Goal: Information Seeking & Learning: Learn about a topic

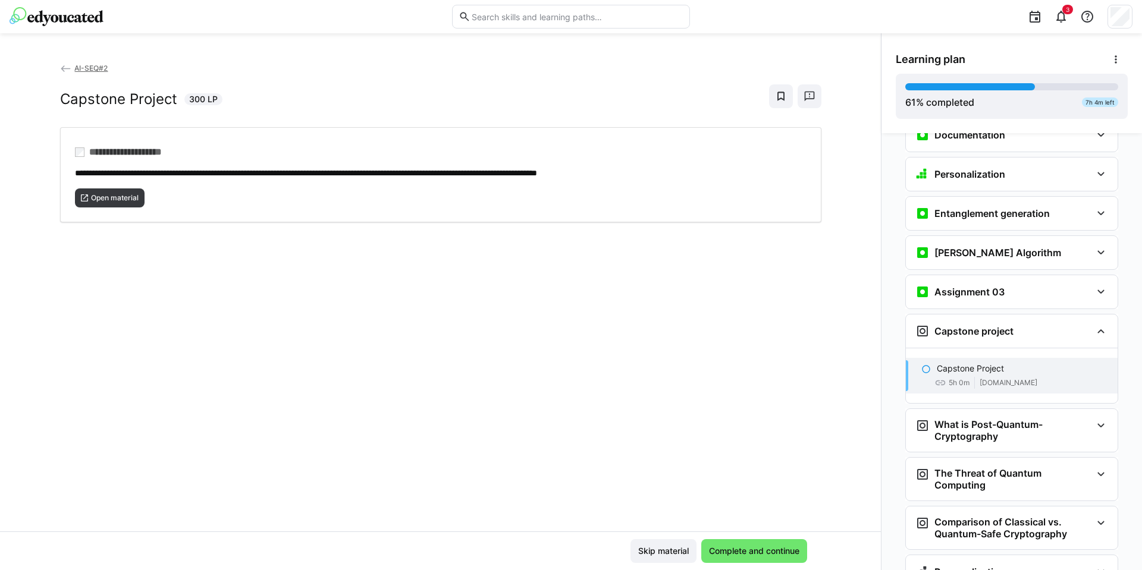
scroll to position [1846, 0]
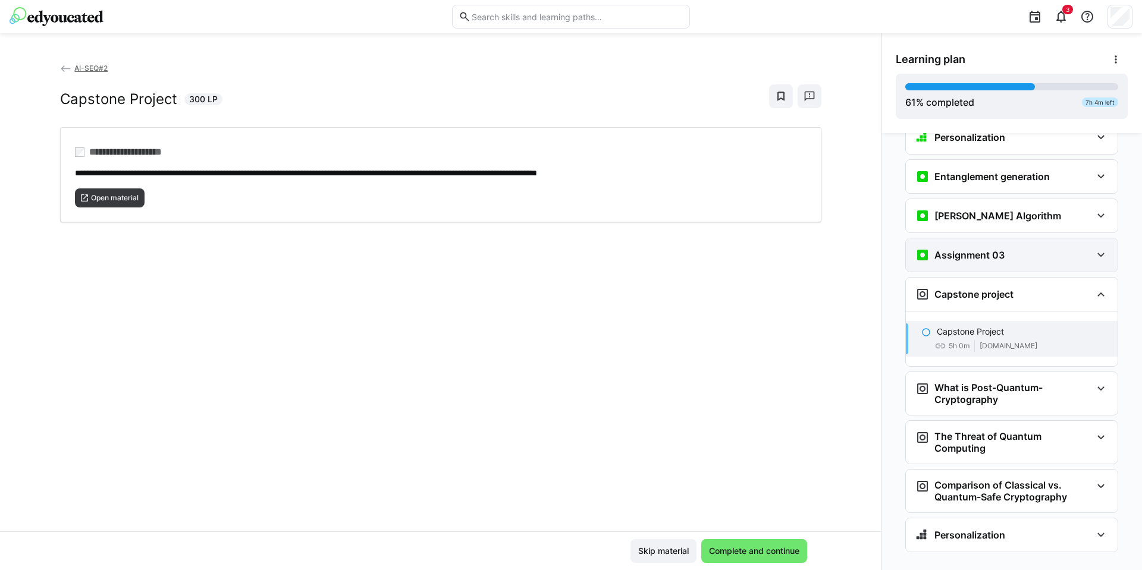
click at [1029, 248] on div "Assignment 03" at bounding box center [1003, 255] width 176 height 14
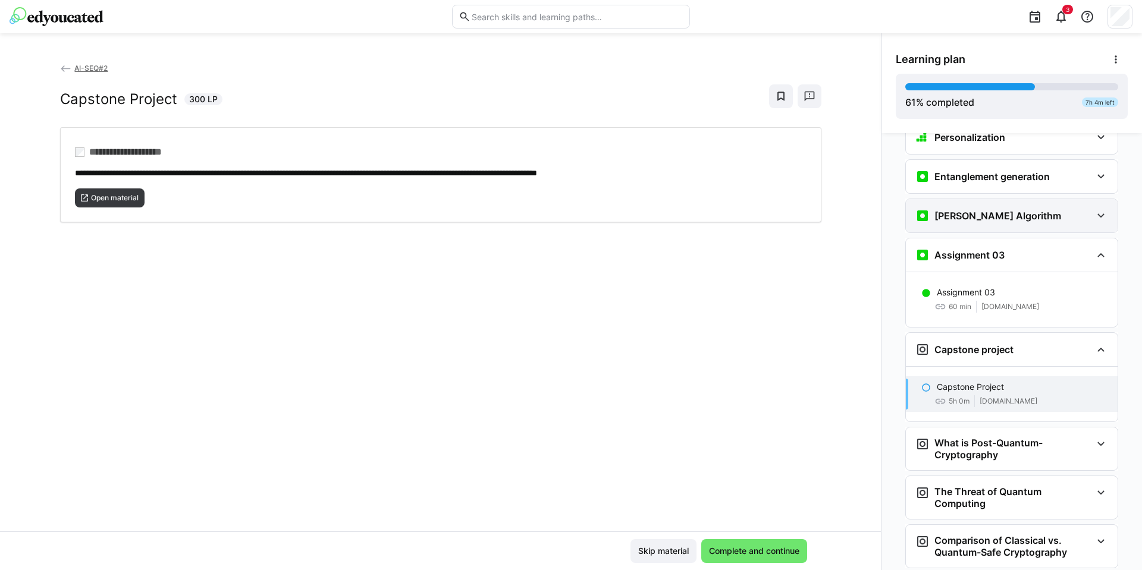
click at [1017, 209] on div "[PERSON_NAME] Algorithm" at bounding box center [1003, 216] width 176 height 14
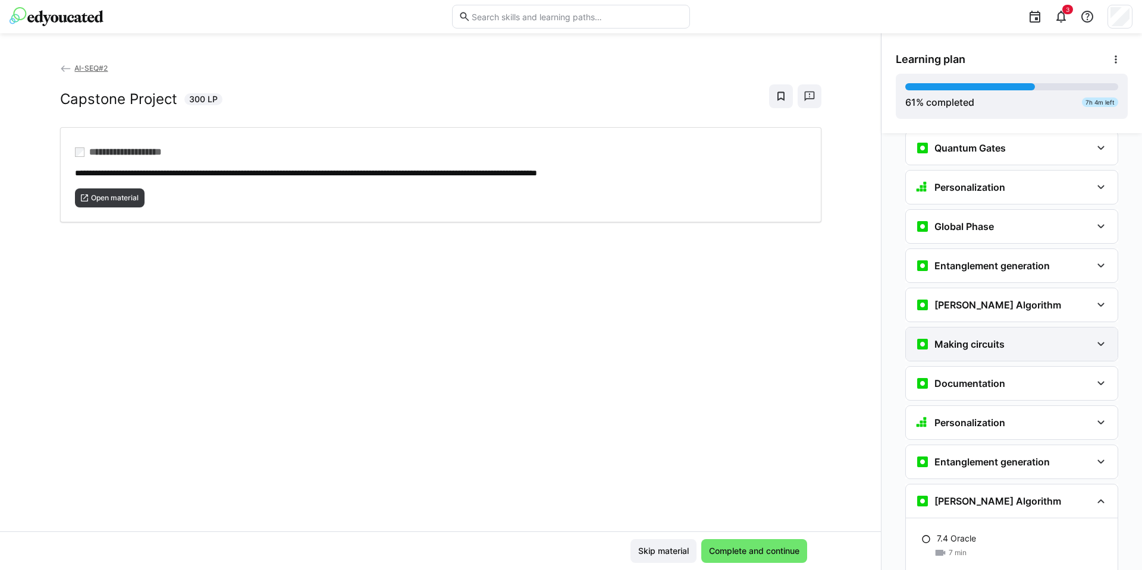
scroll to position [1631, 0]
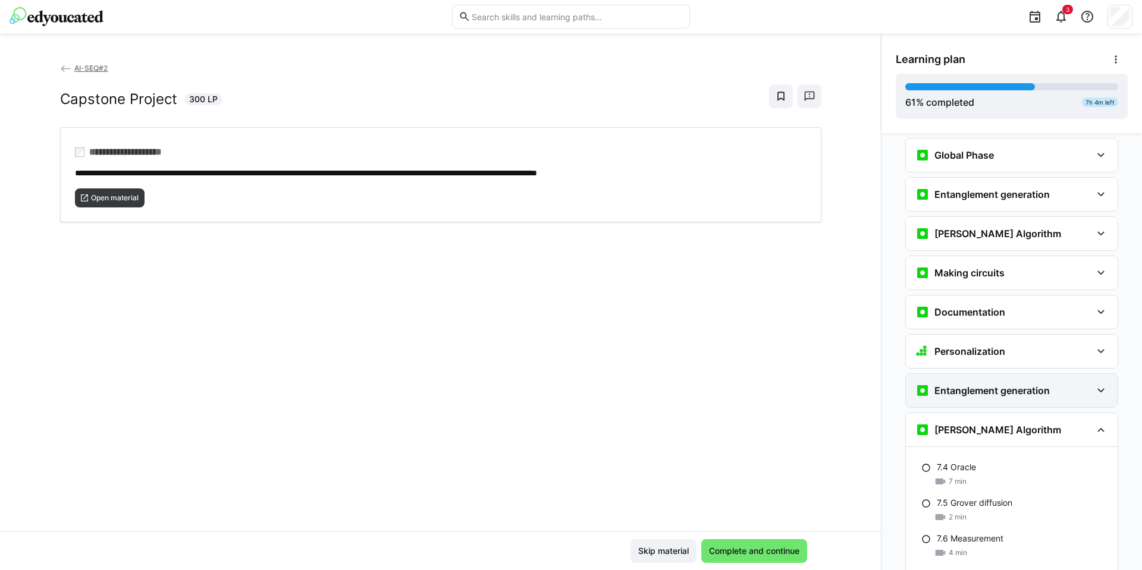
click at [1017, 385] on h3 "Entanglement generation" at bounding box center [991, 391] width 115 height 12
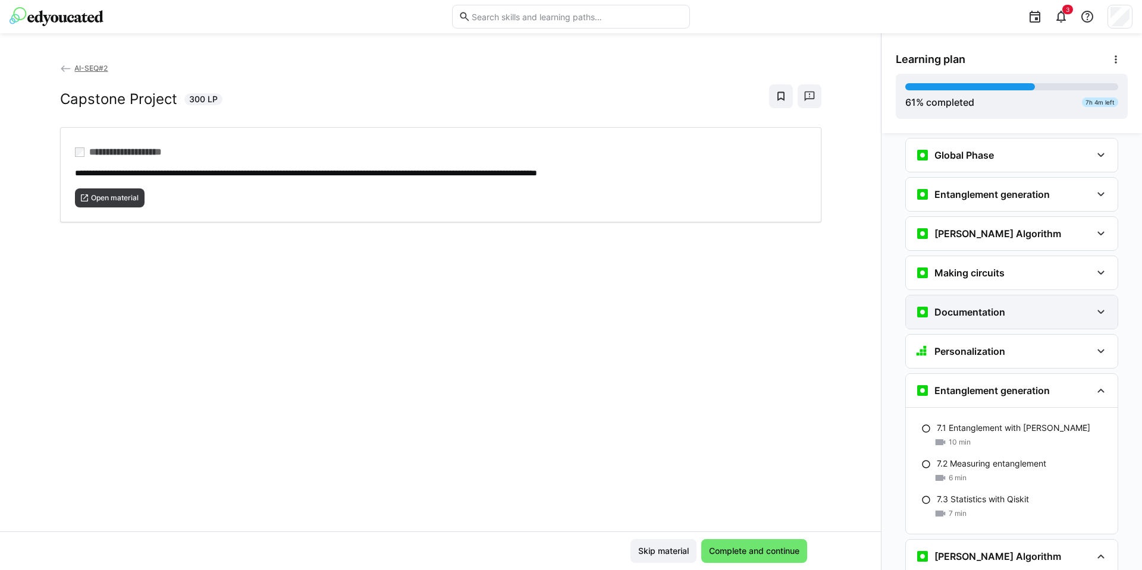
click at [1018, 301] on div "Documentation" at bounding box center [1012, 311] width 212 height 33
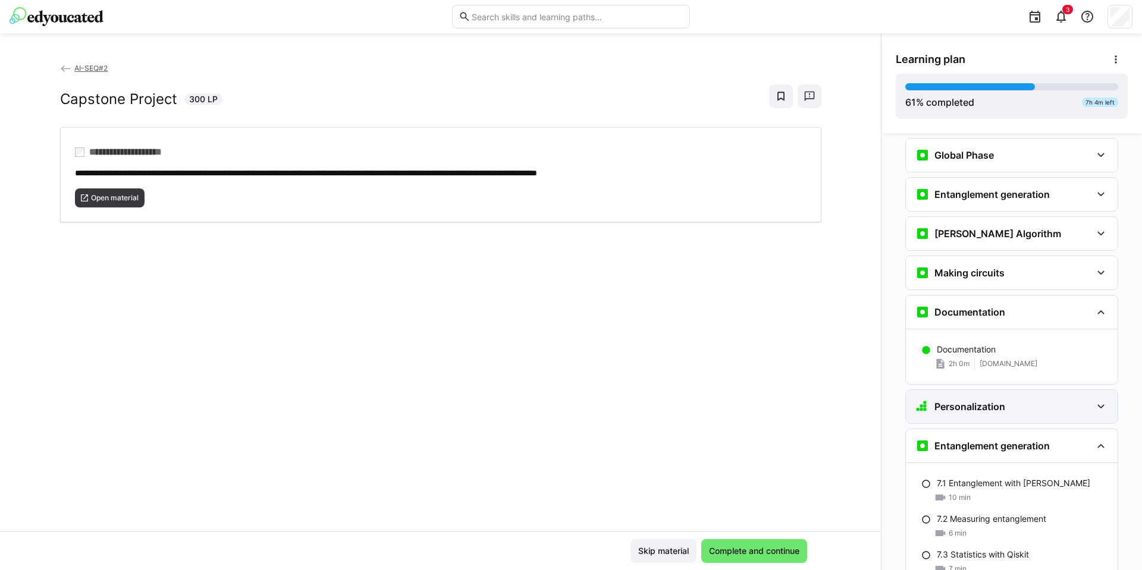
scroll to position [1917, 0]
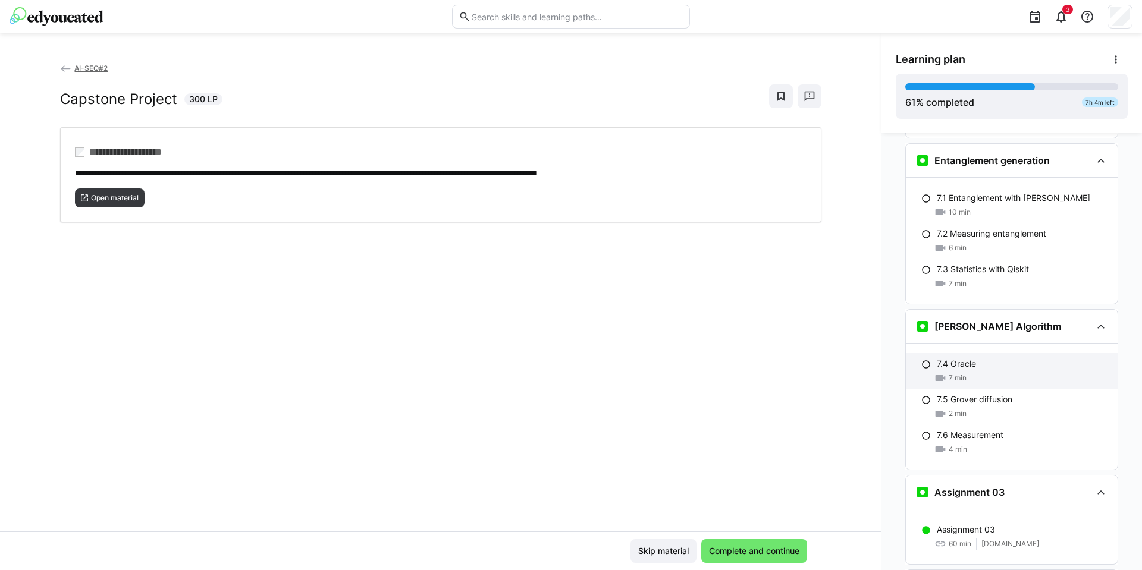
click at [1013, 358] on div "7.4 Oracle" at bounding box center [1021, 364] width 171 height 12
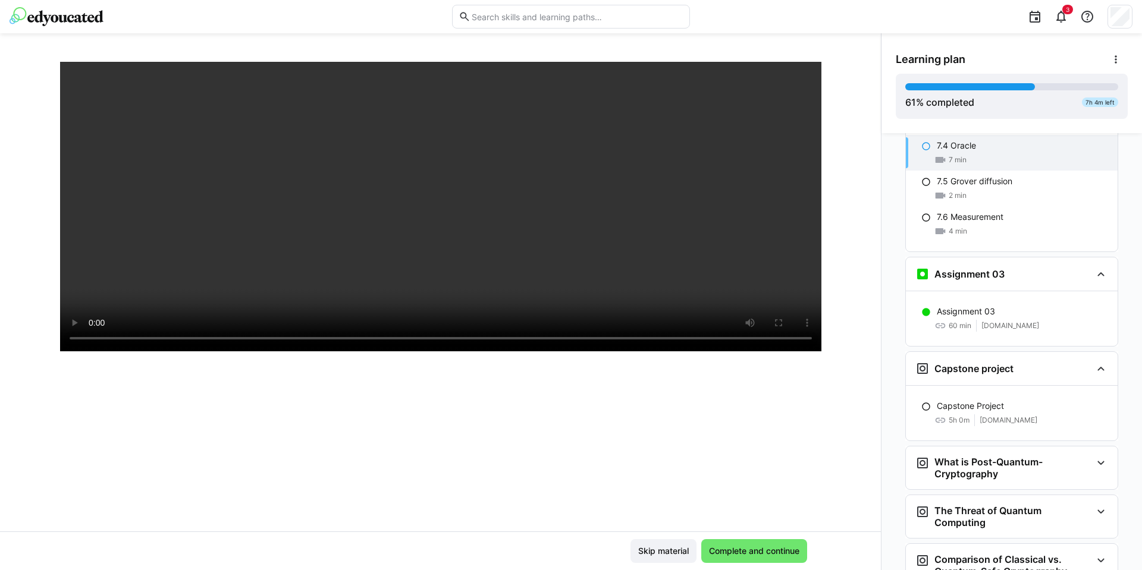
scroll to position [2209, 0]
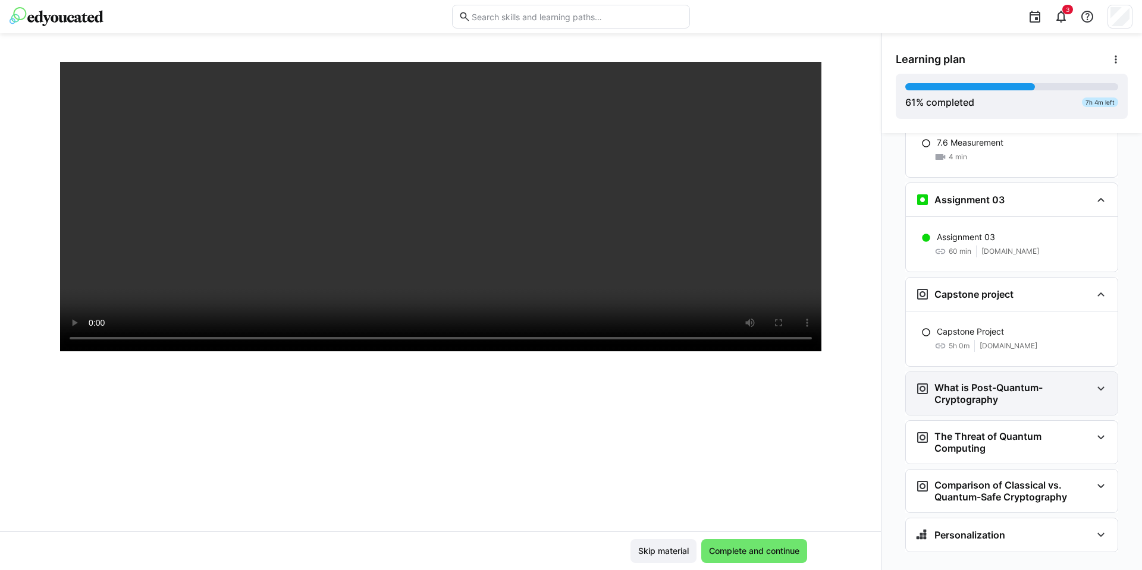
click at [1080, 382] on h3 "What is Post-Quantum-Cryptography" at bounding box center [1012, 394] width 157 height 24
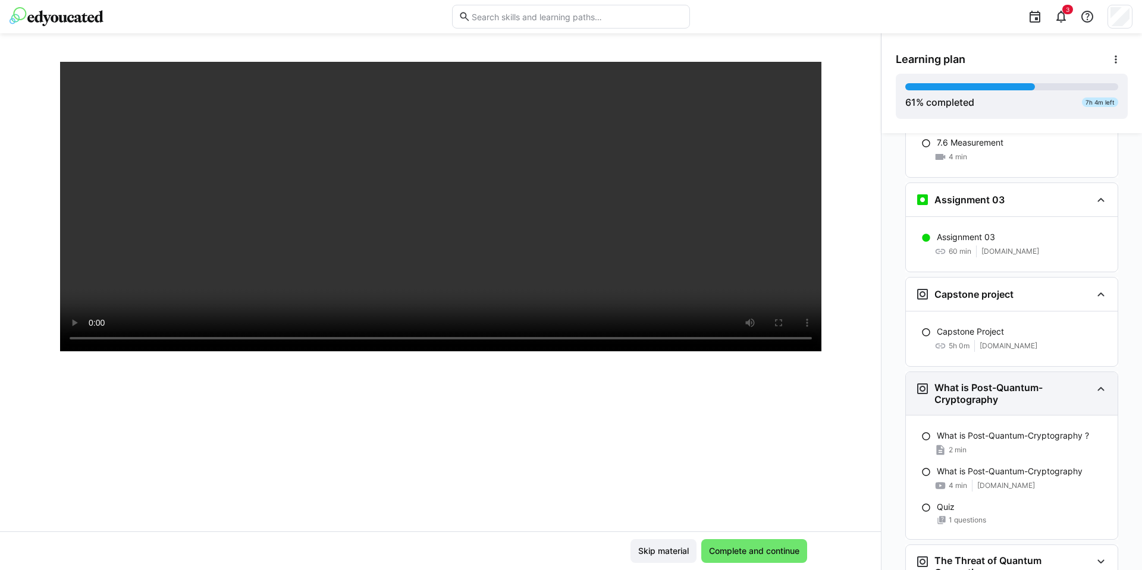
click at [1080, 382] on h3 "What is Post-Quantum-Cryptography" at bounding box center [1012, 394] width 157 height 24
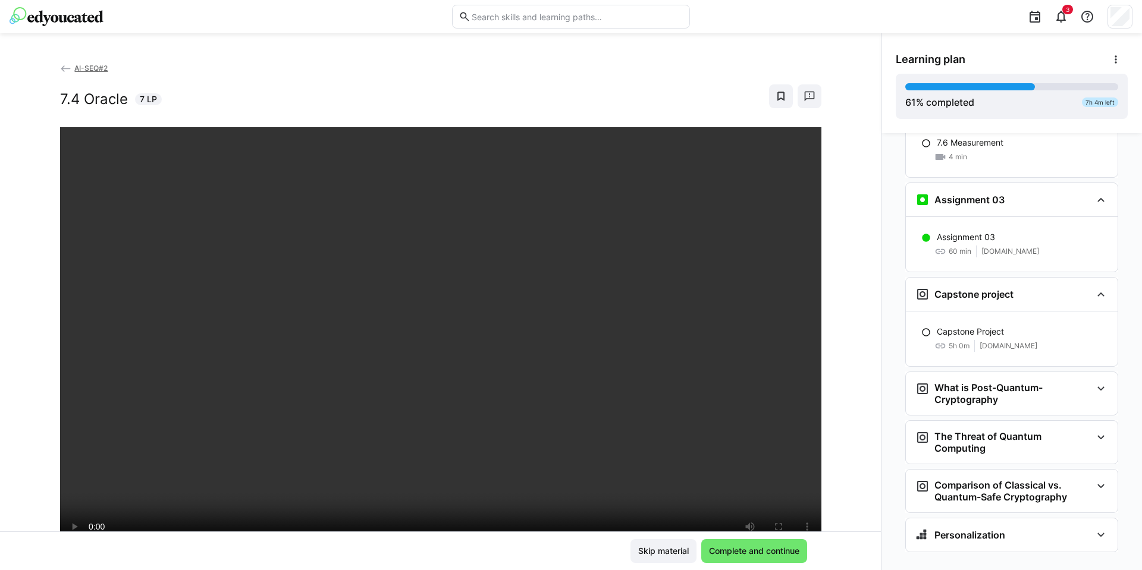
scroll to position [71, 0]
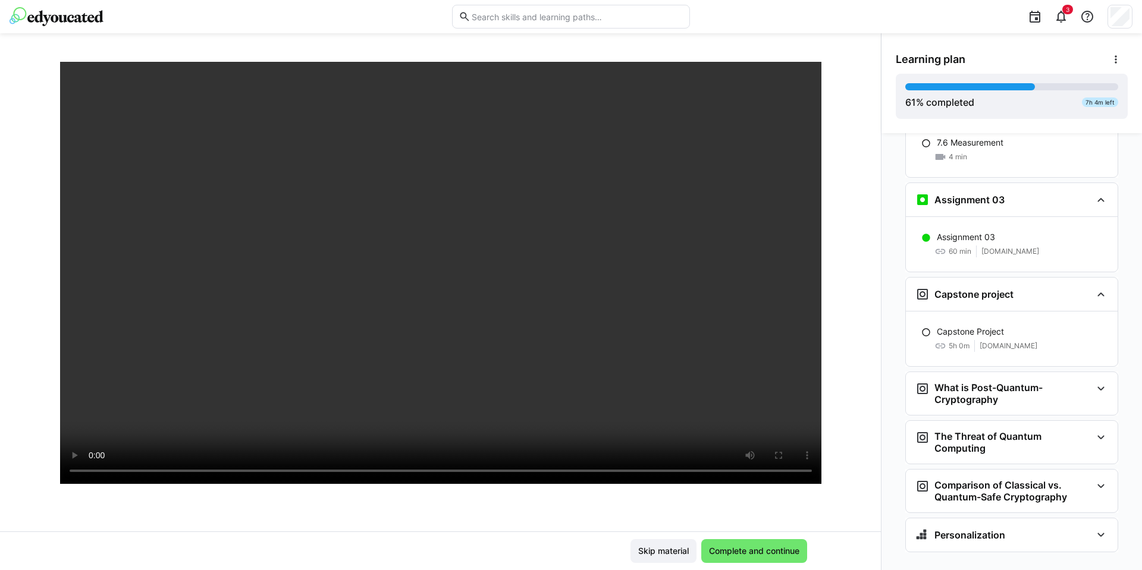
click at [794, 471] on div at bounding box center [807, 480] width 29 height 25
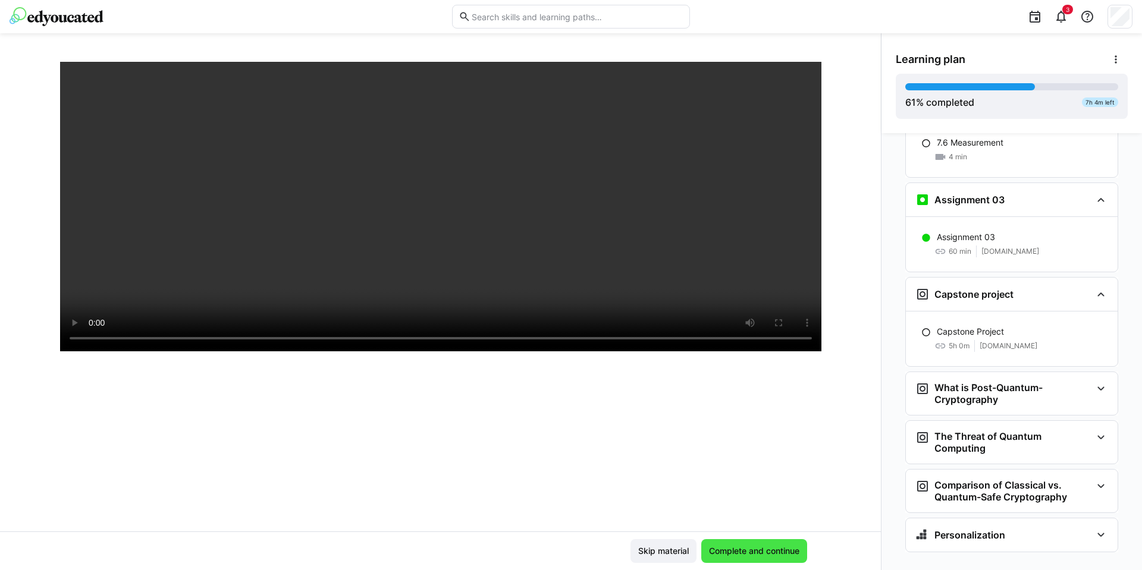
click at [762, 560] on span "Complete and continue" at bounding box center [754, 551] width 106 height 24
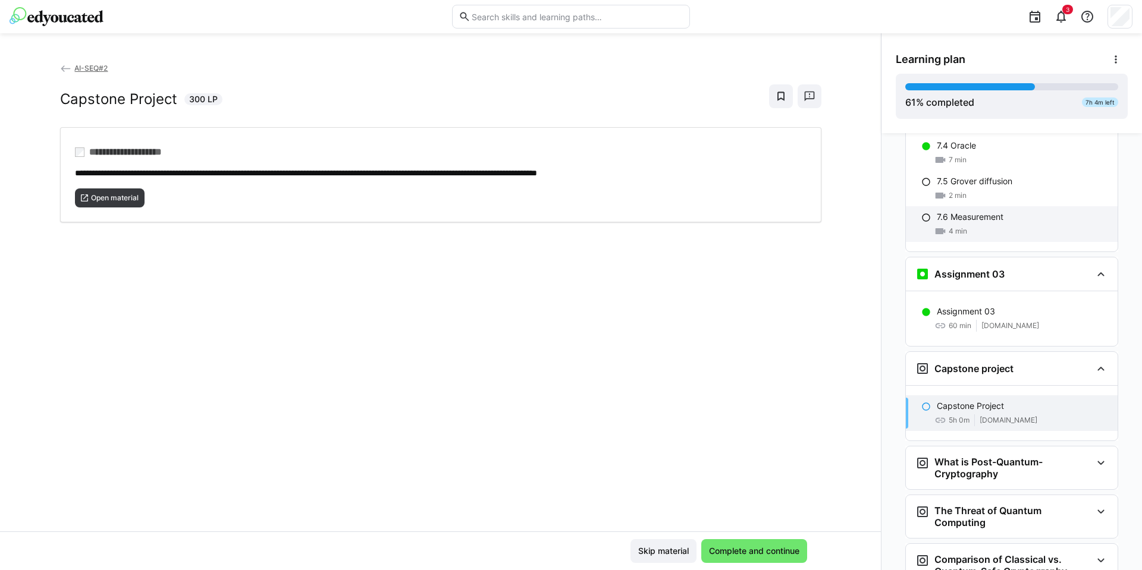
scroll to position [1995, 0]
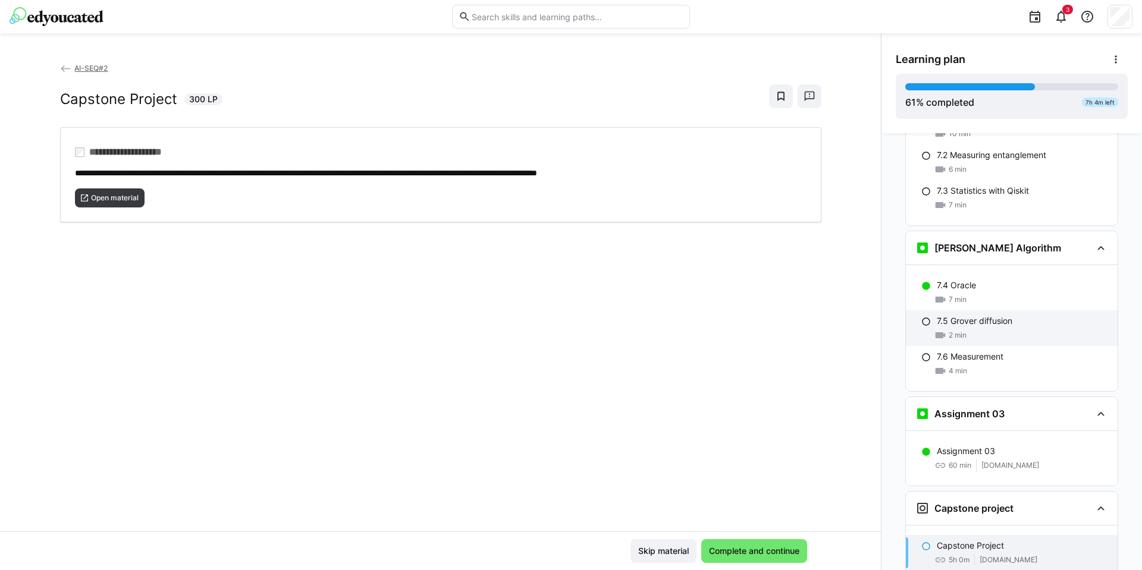
click at [1002, 329] on div "2 min" at bounding box center [1021, 335] width 171 height 12
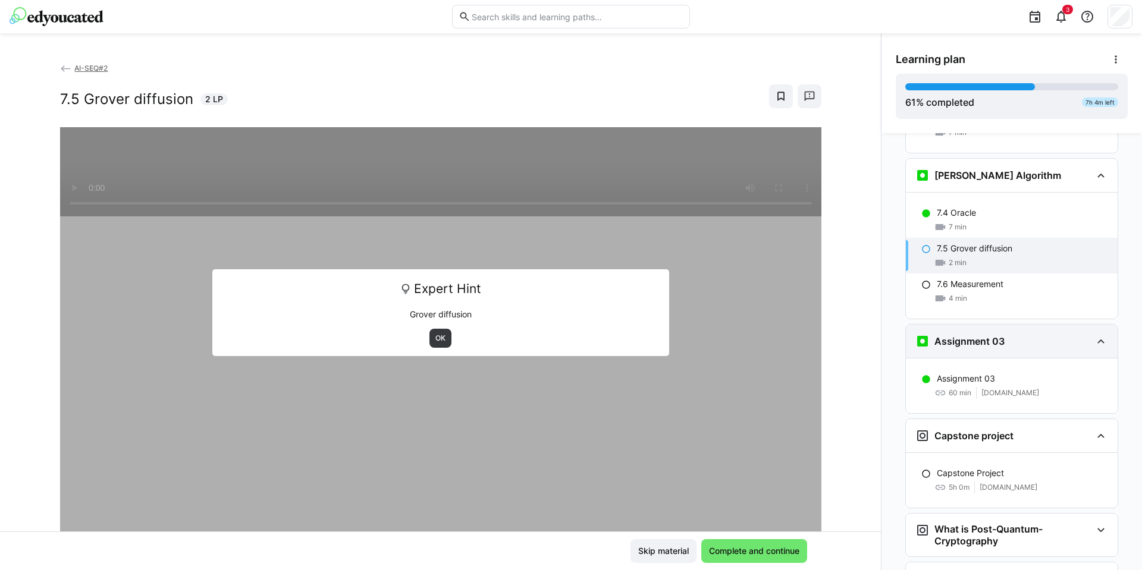
scroll to position [2074, 0]
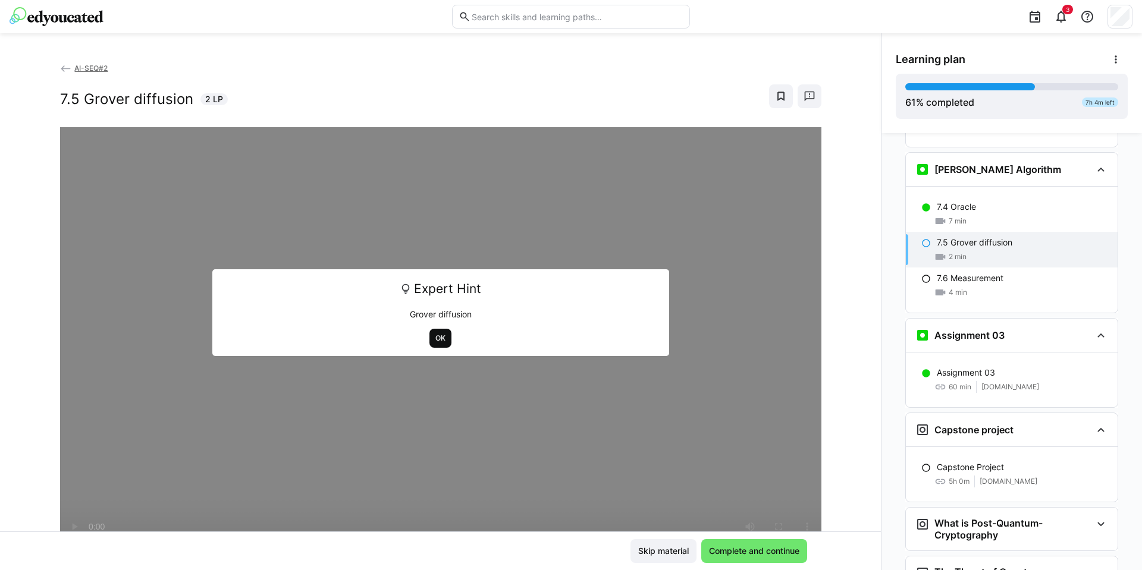
click at [431, 332] on span "OK" at bounding box center [440, 338] width 22 height 19
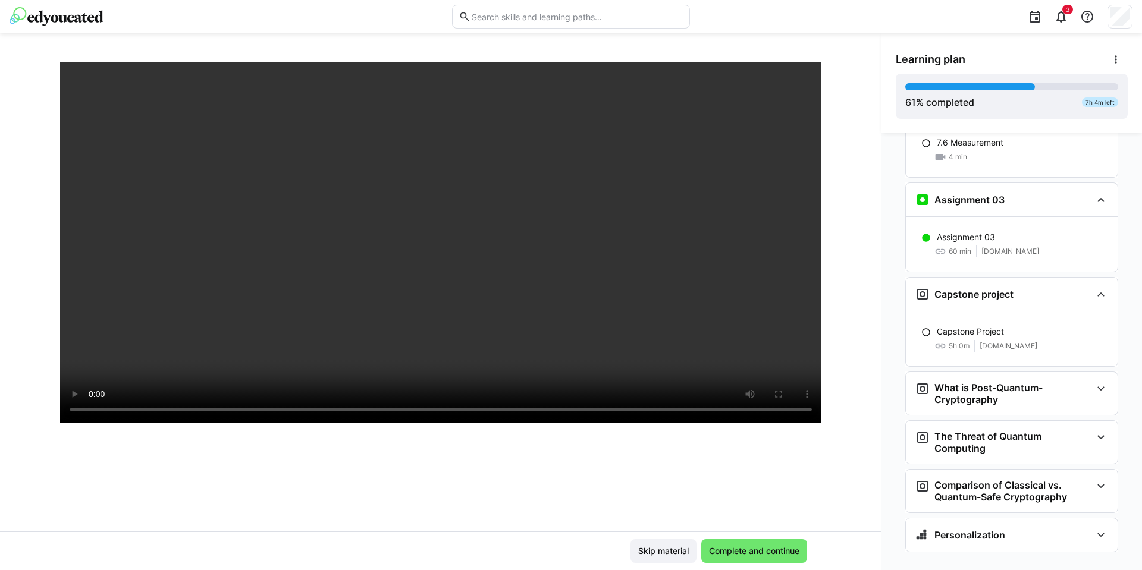
scroll to position [0, 0]
